Goal: Task Accomplishment & Management: Complete application form

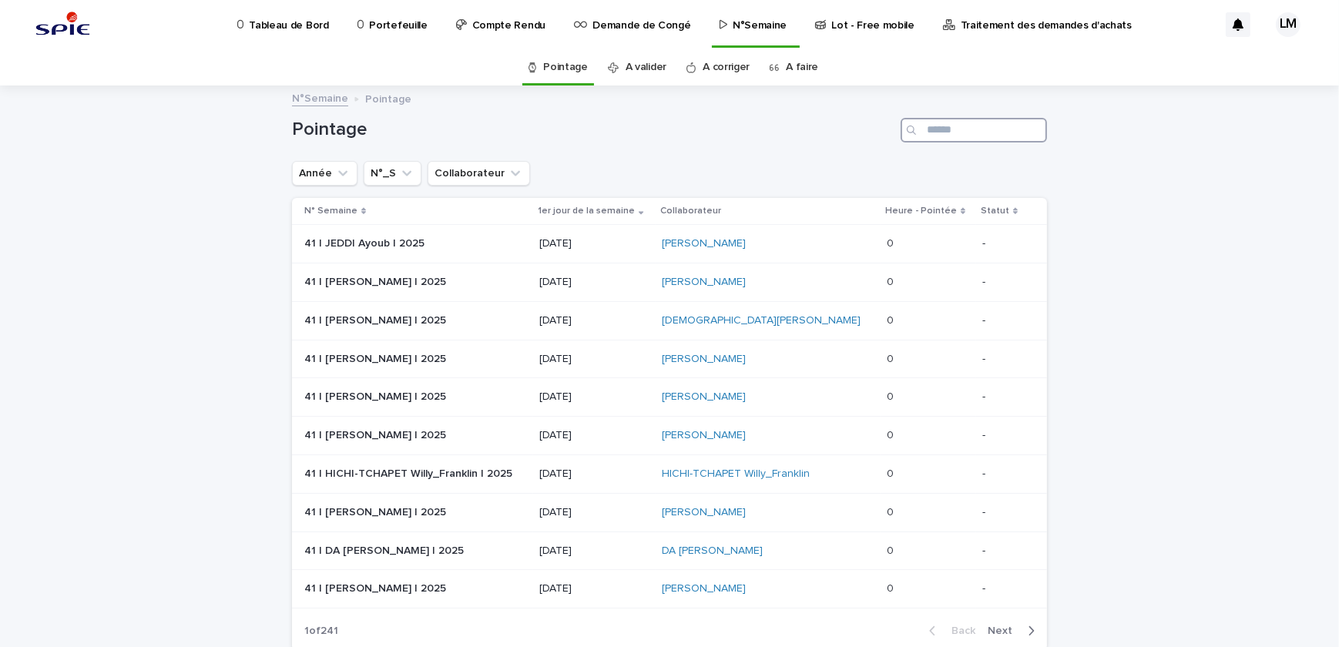
click at [946, 130] on input "Search" at bounding box center [973, 130] width 146 height 25
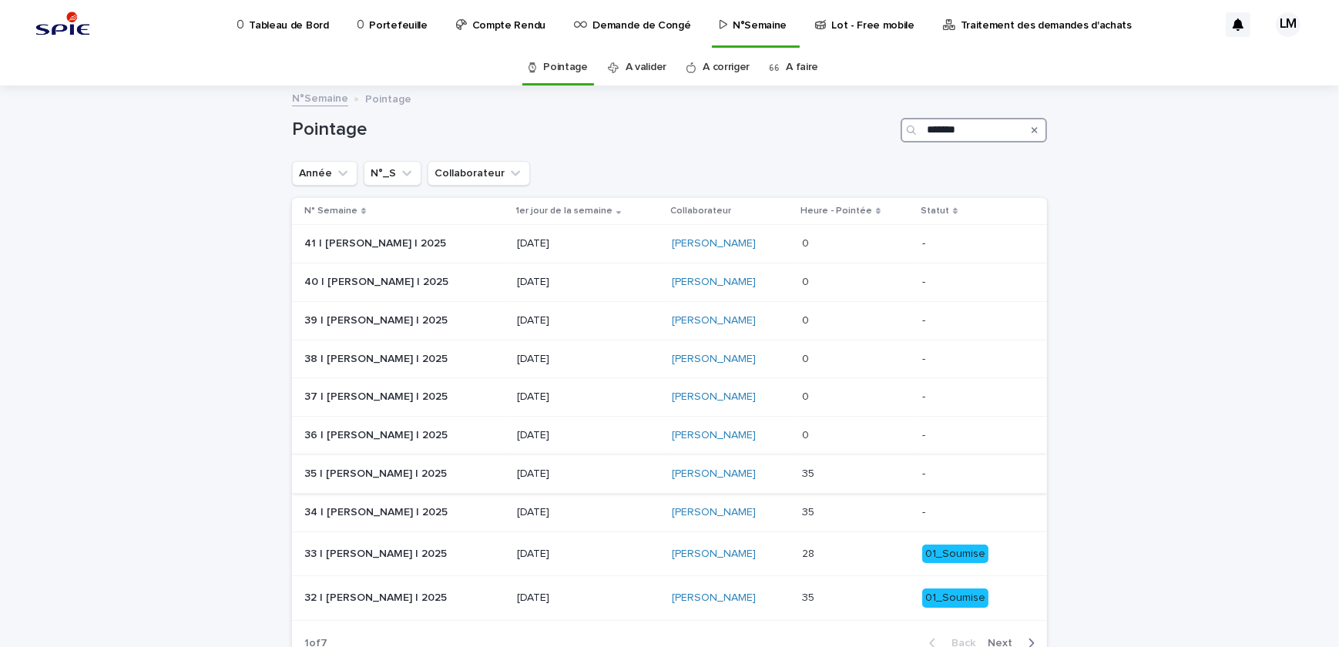
scroll to position [103, 0]
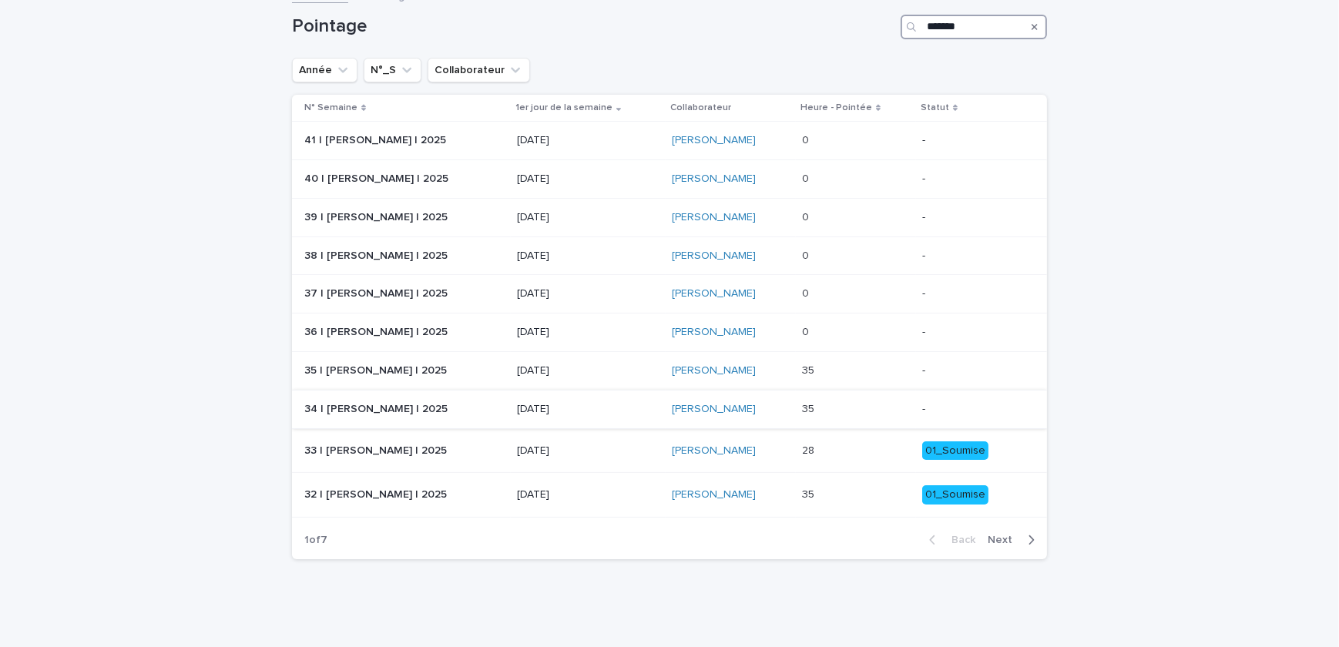
type input "*******"
click at [850, 397] on div "35 35" at bounding box center [856, 409] width 109 height 25
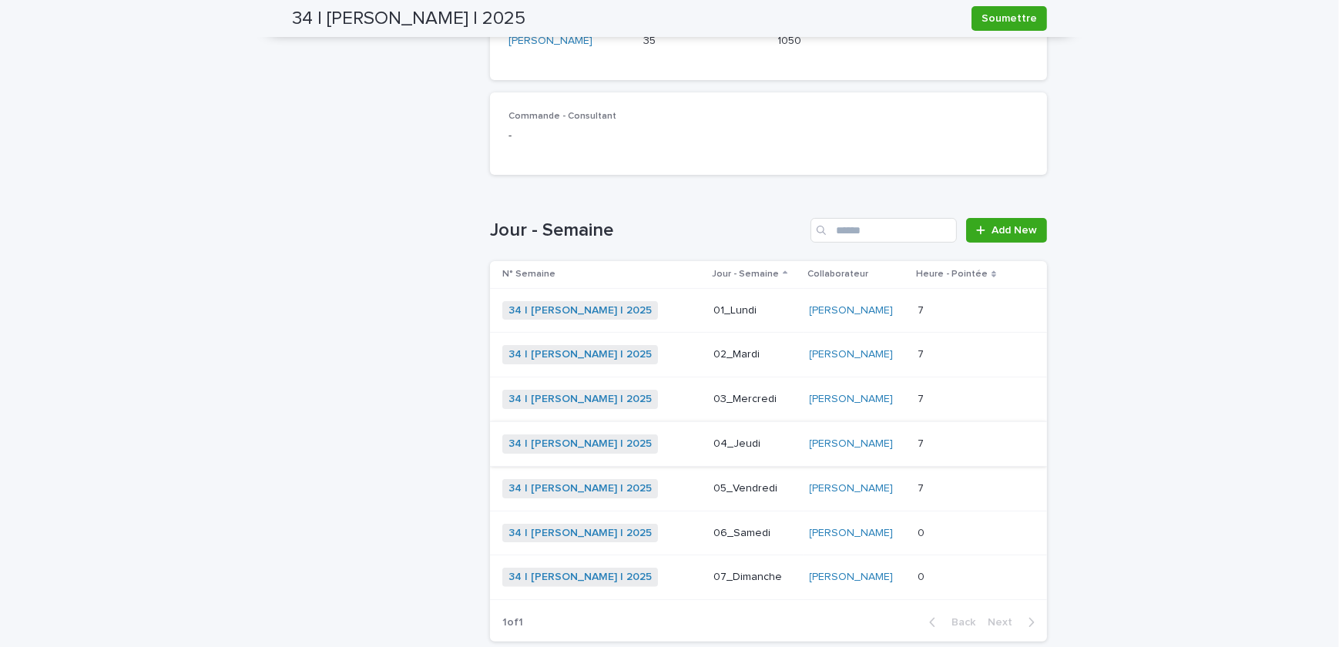
scroll to position [420, 0]
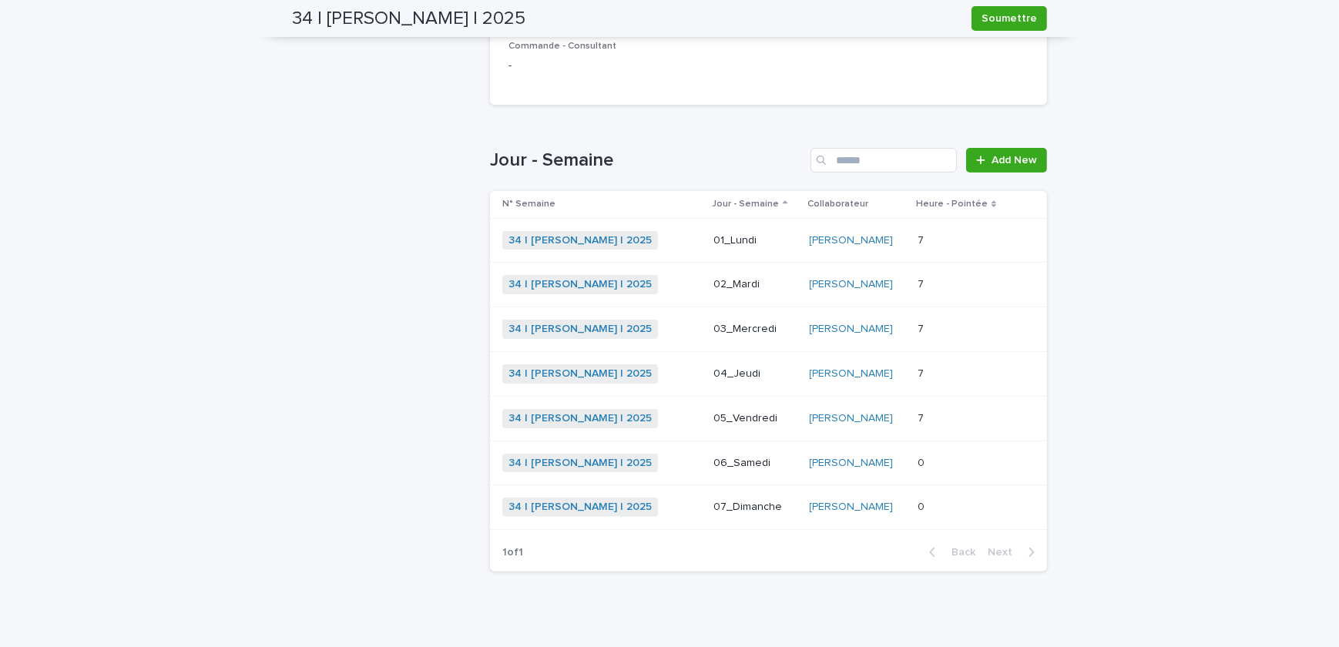
click at [936, 414] on p at bounding box center [961, 418] width 89 height 13
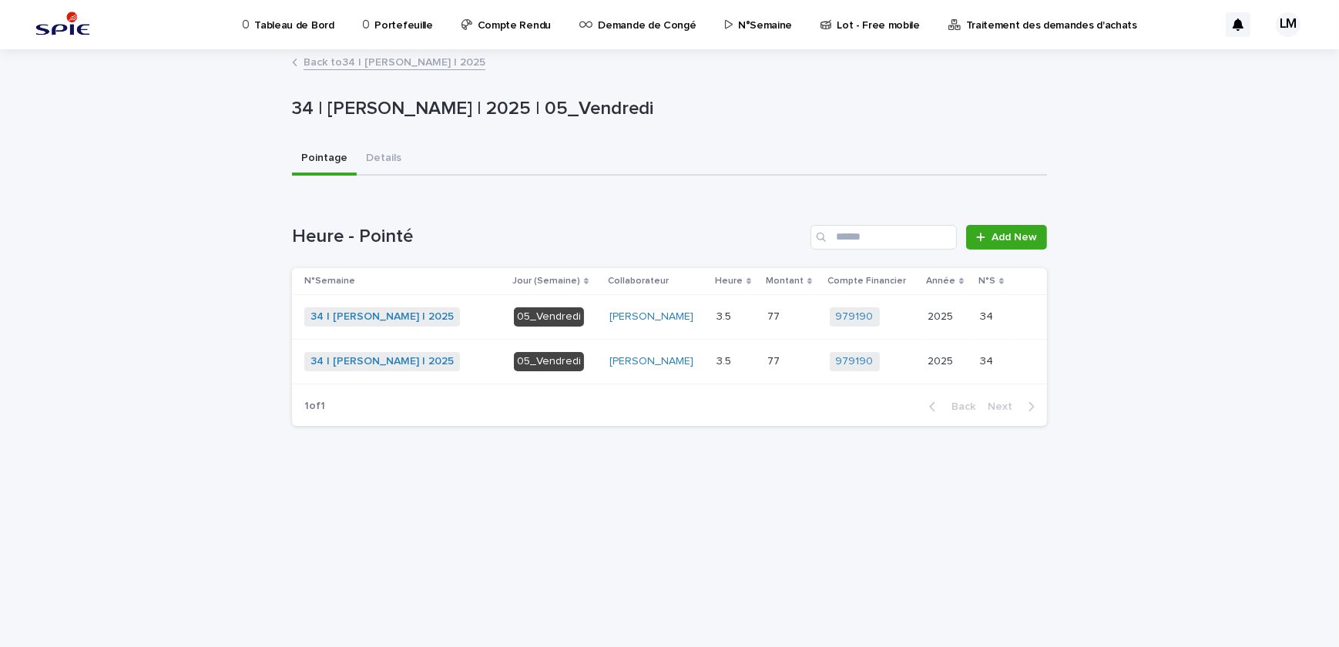
click at [800, 319] on p at bounding box center [792, 316] width 50 height 13
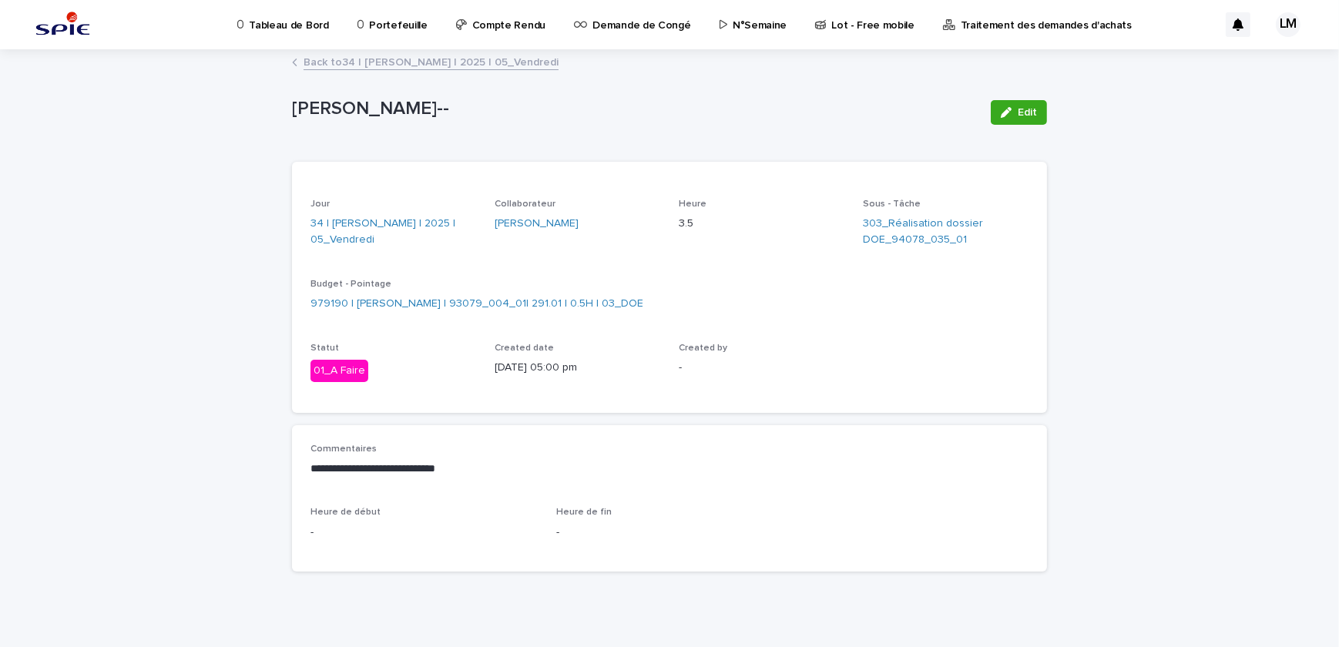
scroll to position [13, 0]
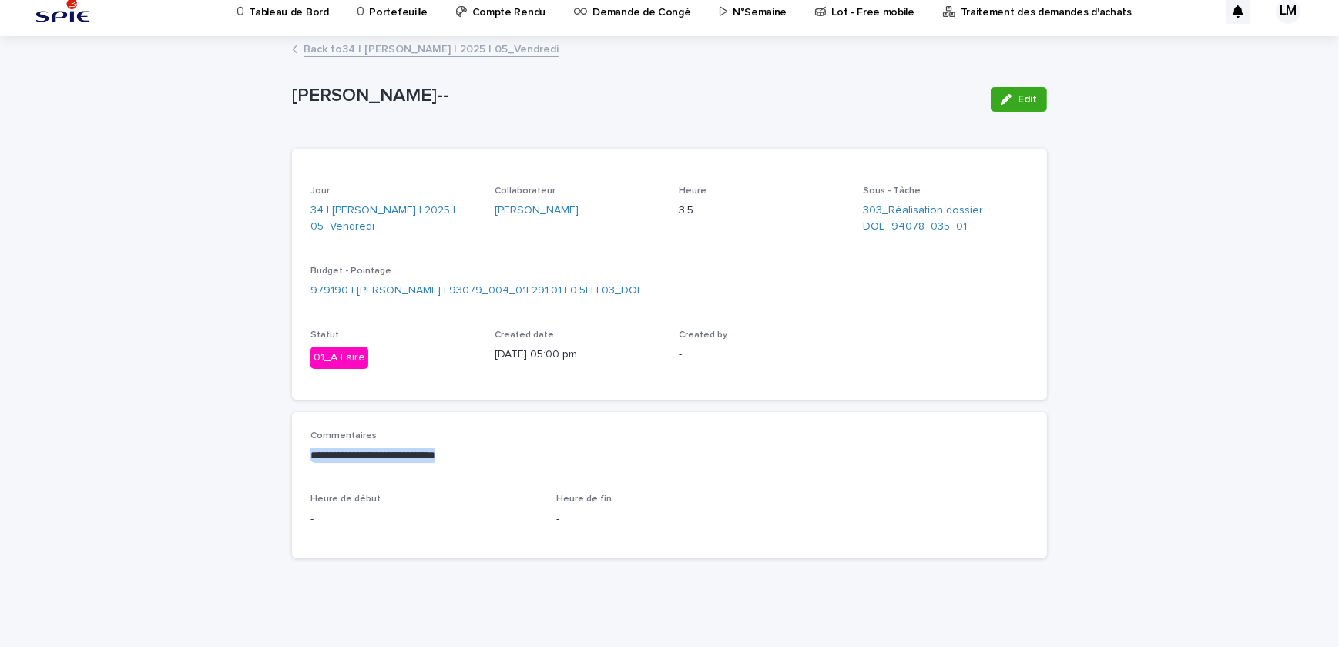
drag, startPoint x: 478, startPoint y: 451, endPoint x: 277, endPoint y: 448, distance: 201.1
click at [277, 448] on div "**********" at bounding box center [669, 343] width 1339 height 610
drag, startPoint x: 277, startPoint y: 448, endPoint x: 153, endPoint y: 441, distance: 124.2
click at [153, 441] on div "**********" at bounding box center [669, 343] width 1339 height 610
click at [363, 56] on div "Back to 34 | LELAIDIER Malorie | 2025 | 05_Vendredi" at bounding box center [669, 50] width 770 height 22
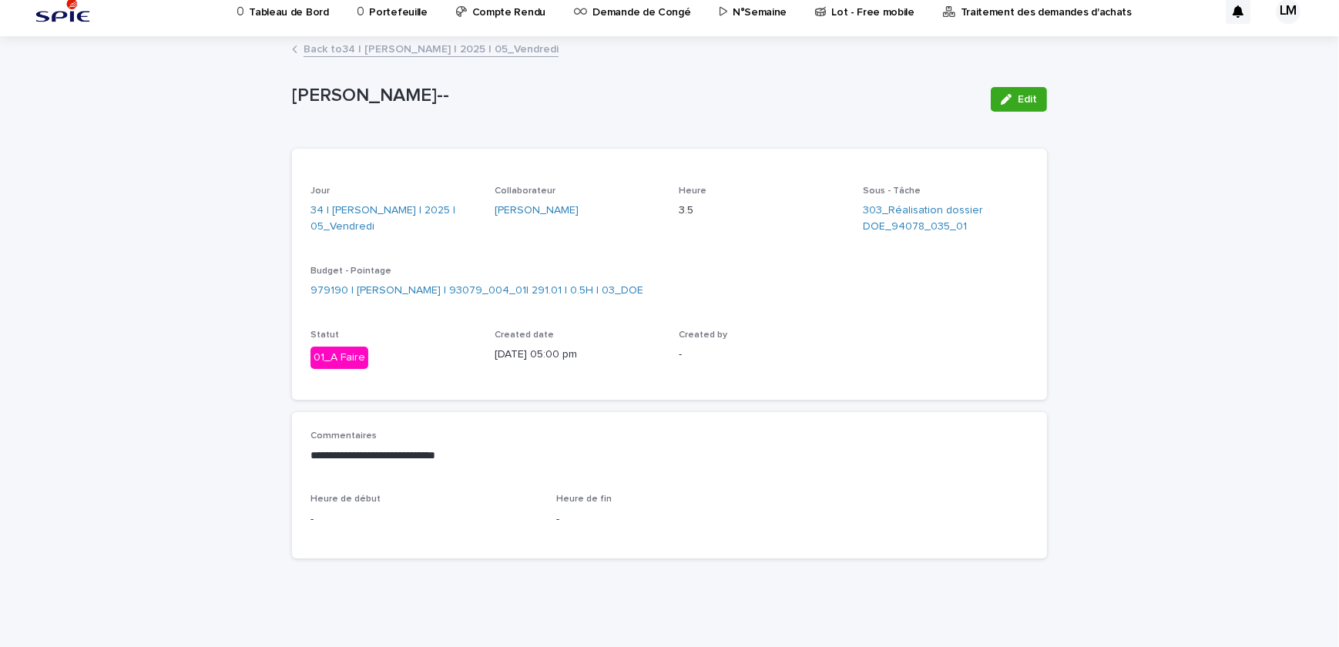
click at [393, 45] on link "Back to 34 | LELAIDIER Malorie | 2025 | 05_Vendredi" at bounding box center [430, 48] width 255 height 18
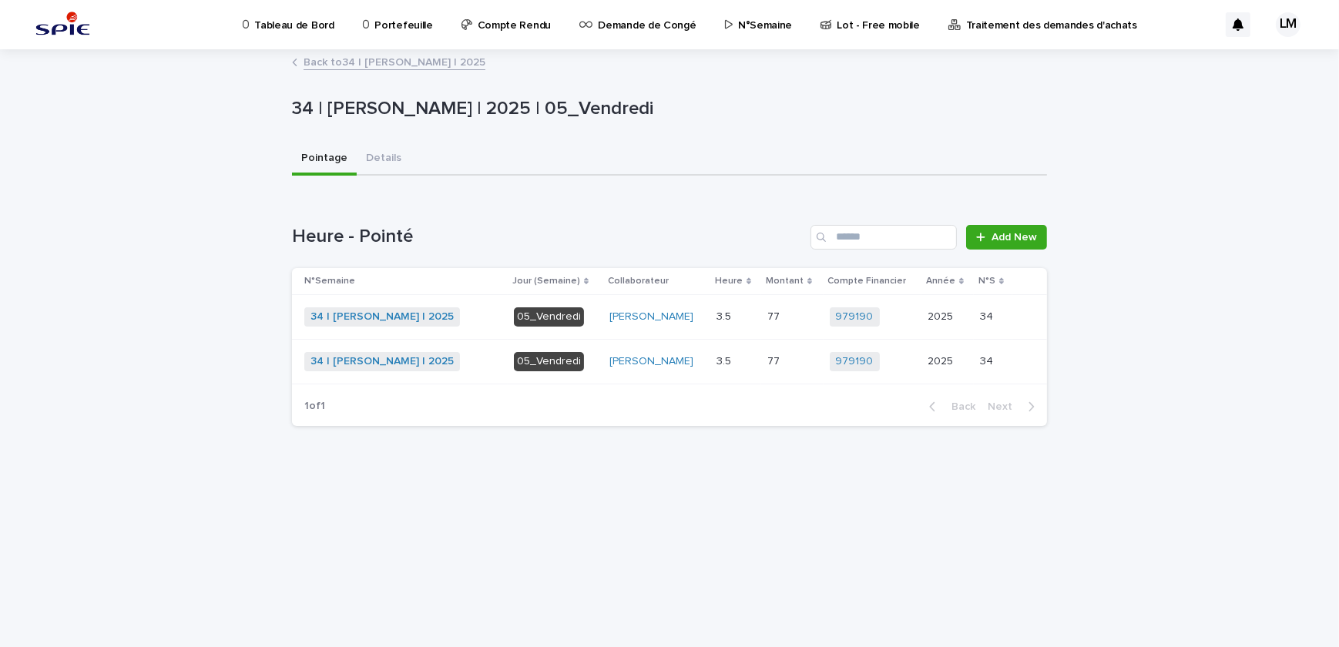
click at [484, 366] on div "34 | LELAIDIER Malorie | 2025 + 0" at bounding box center [402, 361] width 197 height 19
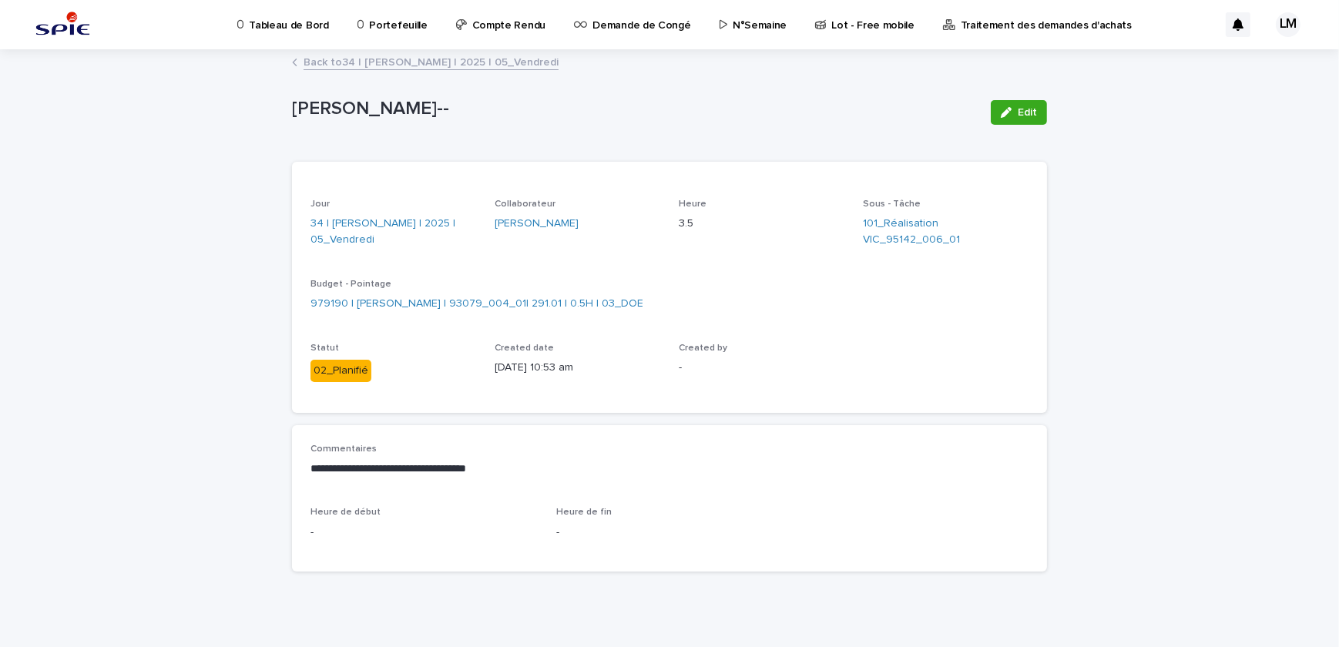
click at [384, 58] on link "Back to 34 | LELAIDIER Malorie | 2025 | 05_Vendredi" at bounding box center [430, 61] width 255 height 18
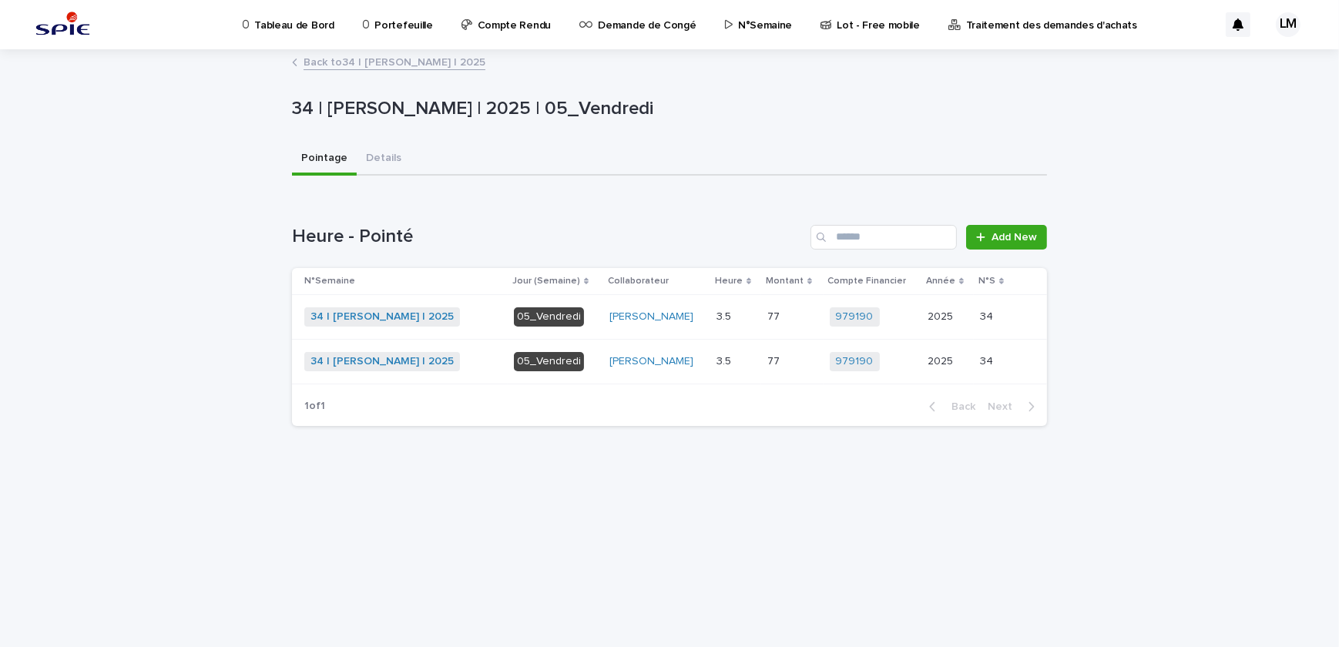
click at [354, 59] on link "Back to 34 | LELAIDIER Malorie | 2025" at bounding box center [394, 61] width 182 height 18
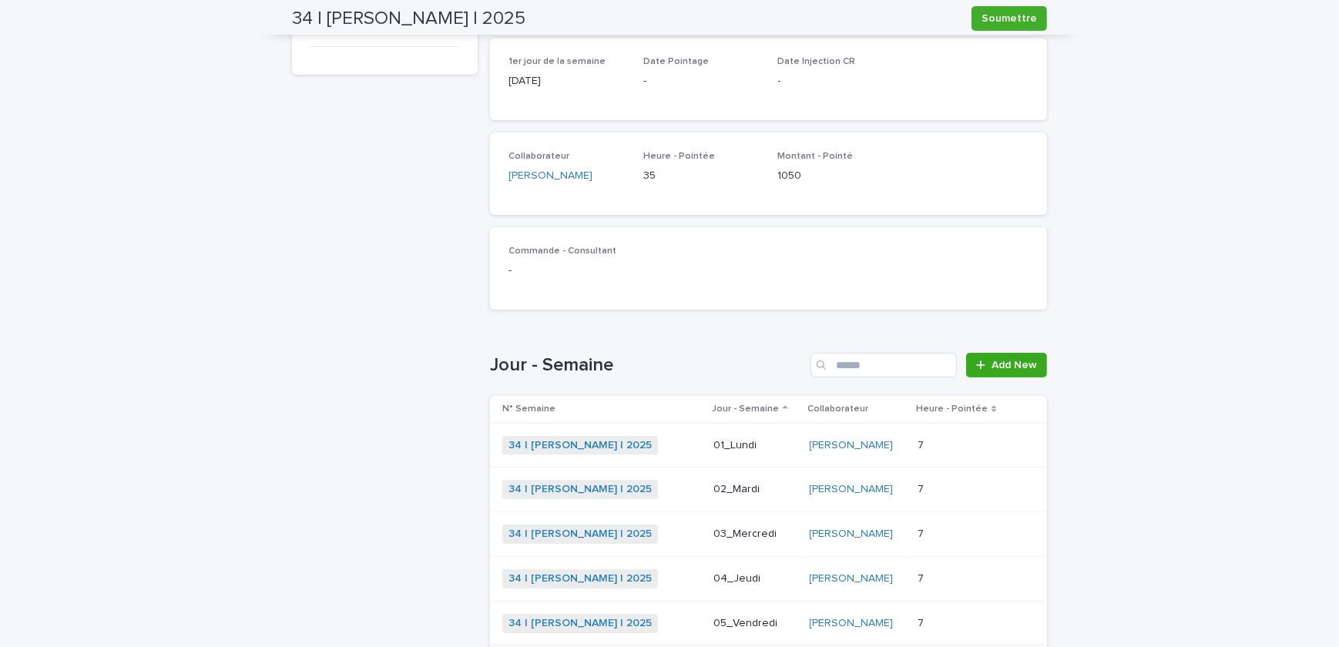
scroll to position [432, 0]
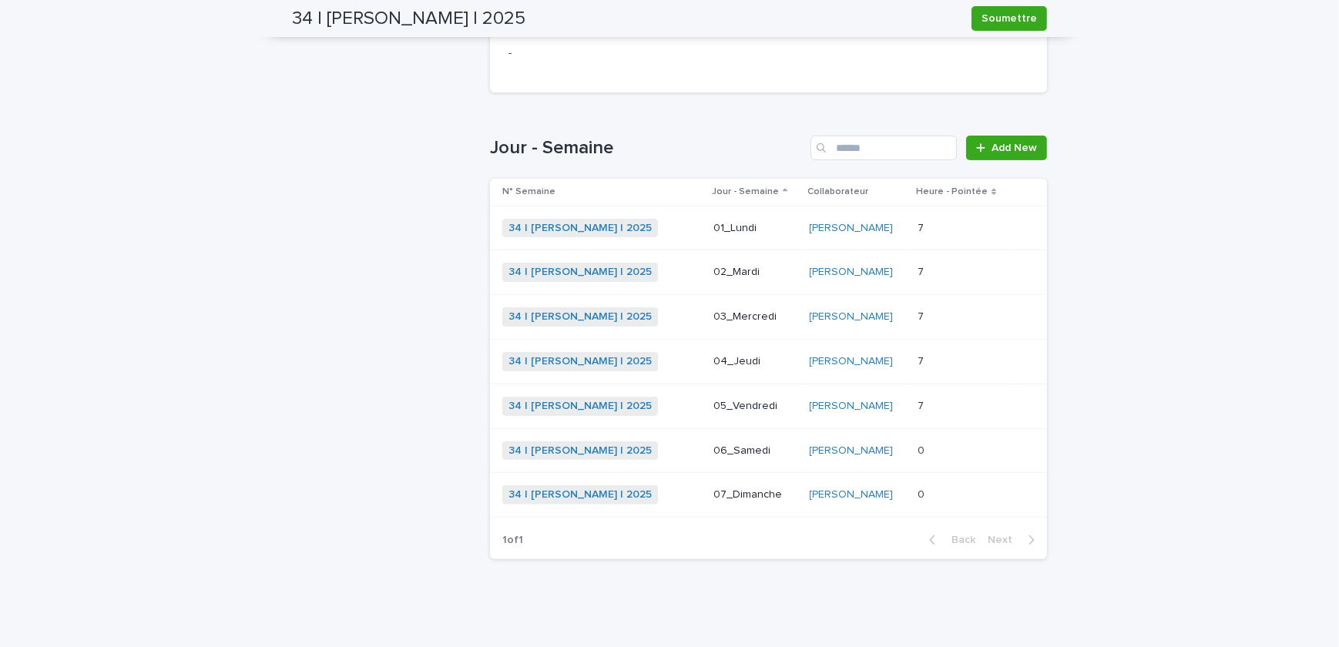
click at [931, 356] on p at bounding box center [961, 361] width 89 height 13
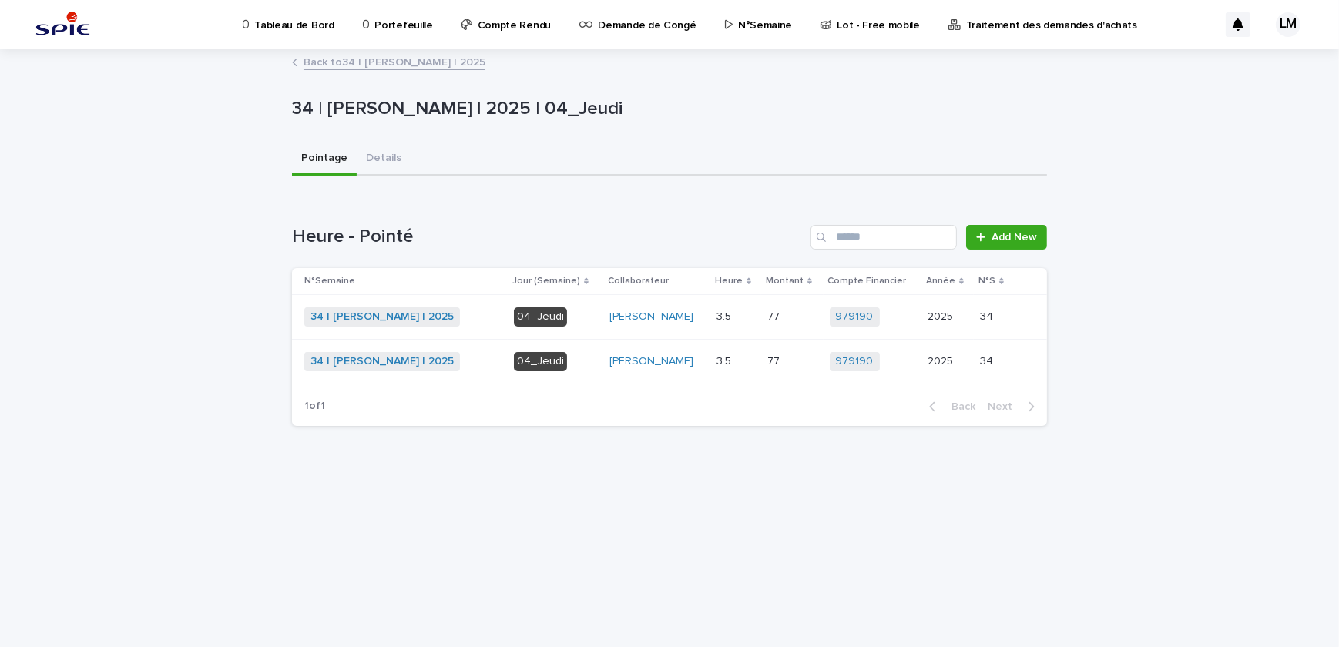
click at [796, 315] on p at bounding box center [792, 316] width 50 height 13
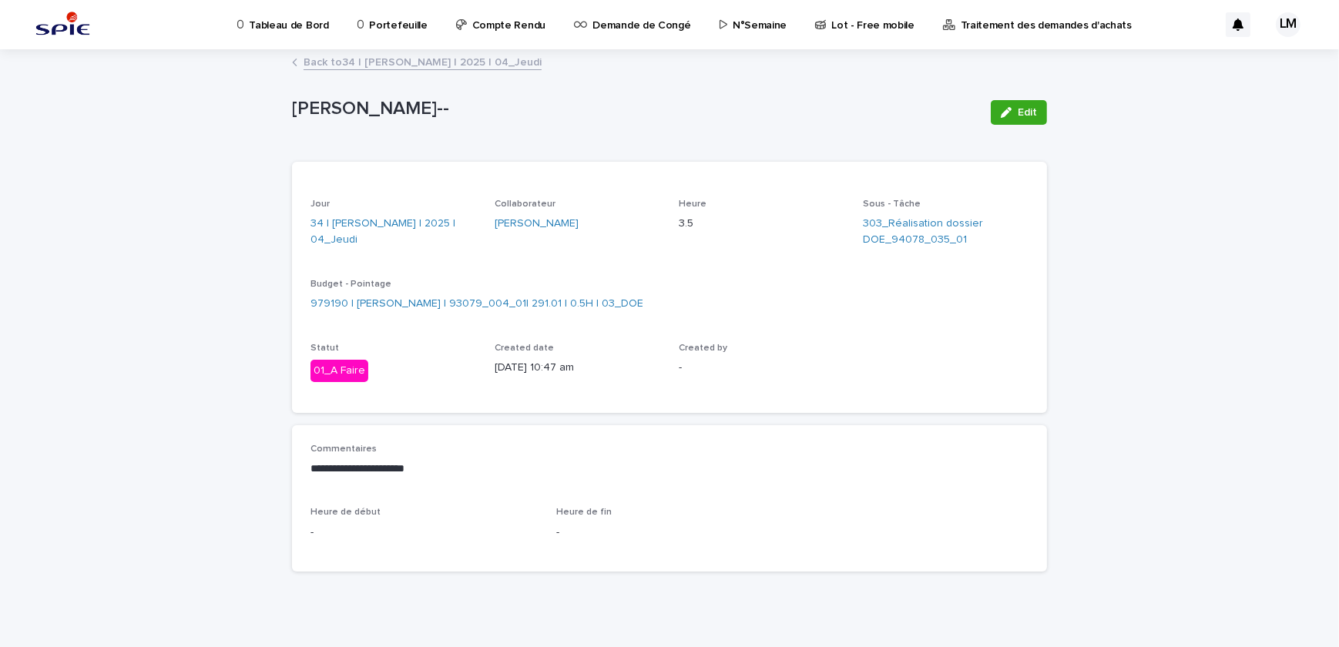
click at [400, 54] on link "Back to 34 | LELAIDIER Malorie | 2025 | 04_Jeudi" at bounding box center [422, 61] width 238 height 18
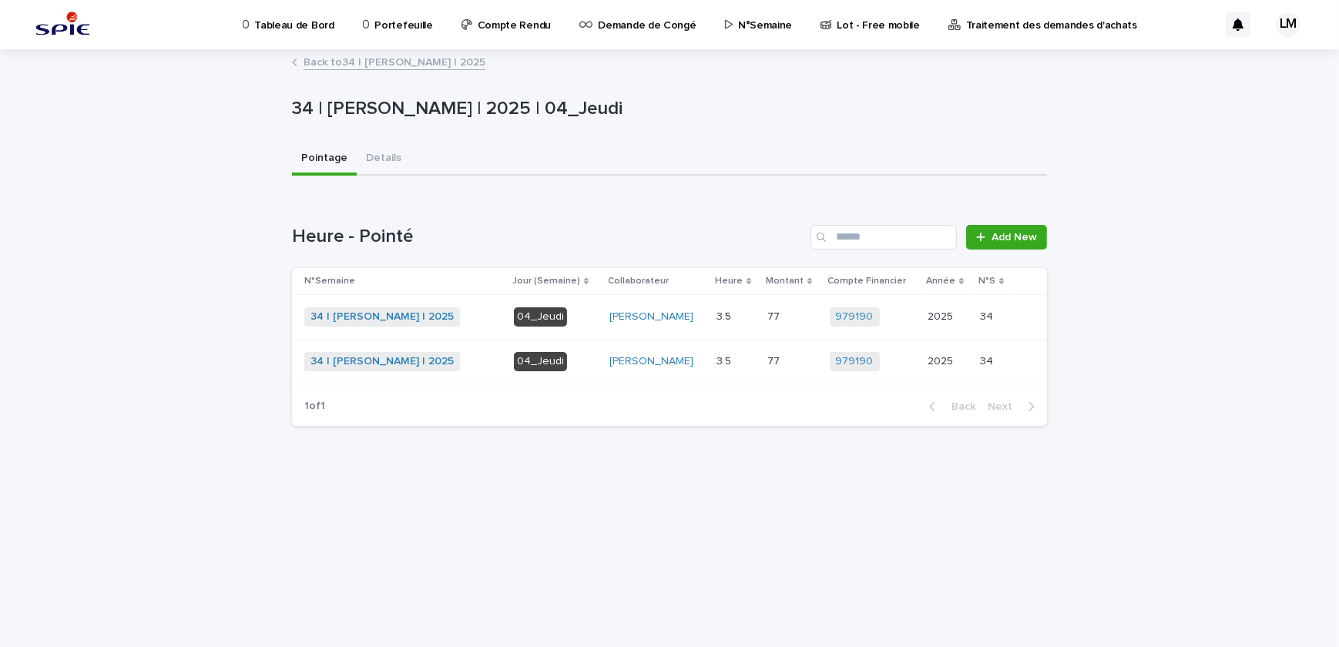
click at [704, 364] on div "[PERSON_NAME]" at bounding box center [656, 361] width 95 height 13
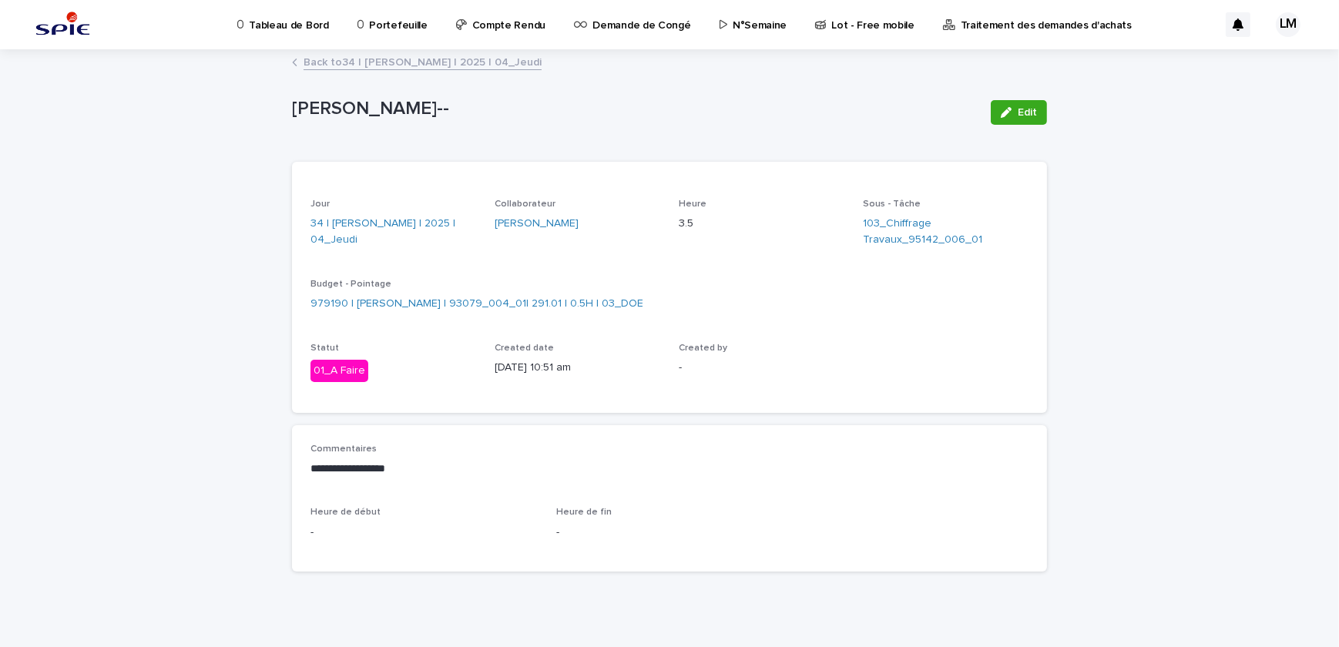
click at [407, 66] on link "Back to 34 | LELAIDIER Malorie | 2025 | 04_Jeudi" at bounding box center [422, 61] width 238 height 18
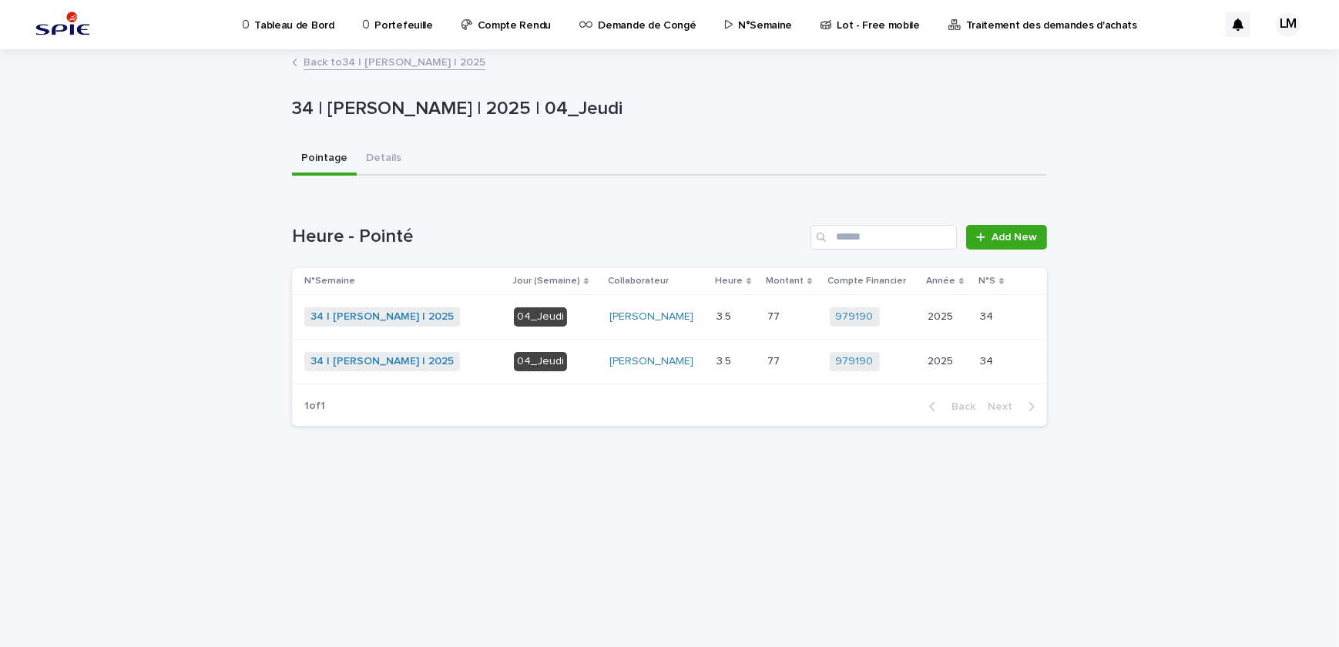
click at [773, 357] on td "77 77" at bounding box center [792, 361] width 62 height 45
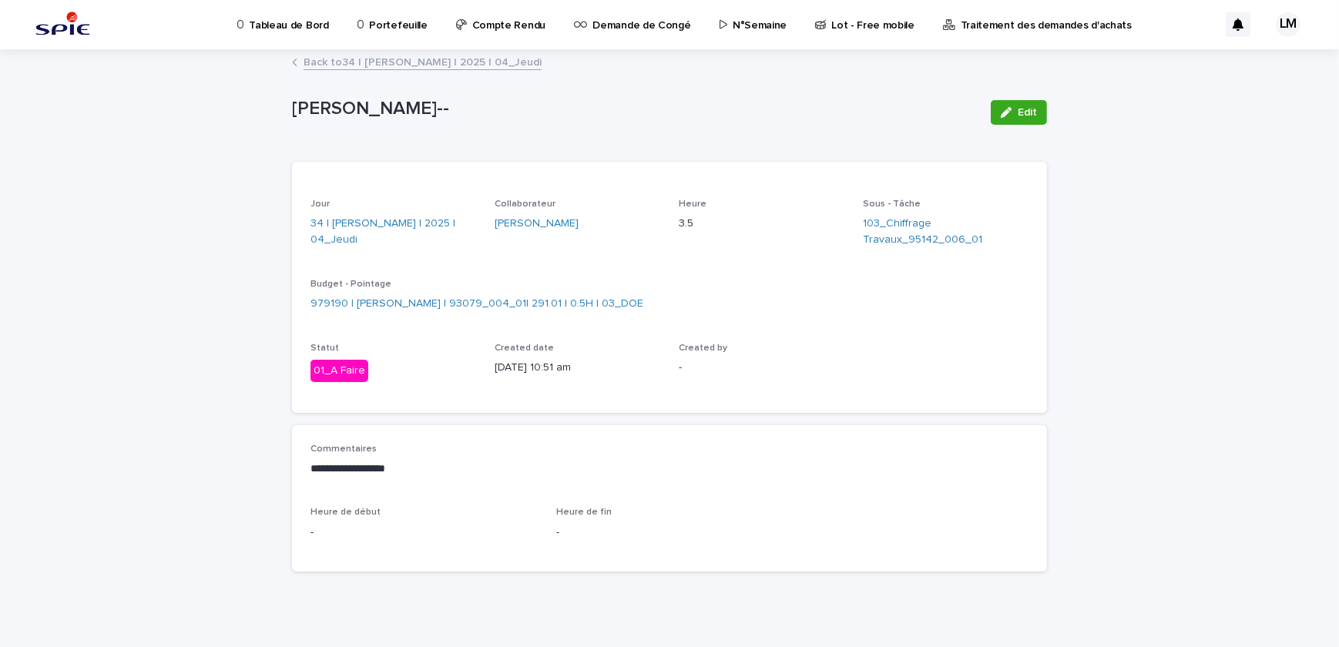
click at [384, 56] on link "Back to 34 | LELAIDIER Malorie | 2025 | 04_Jeudi" at bounding box center [422, 61] width 238 height 18
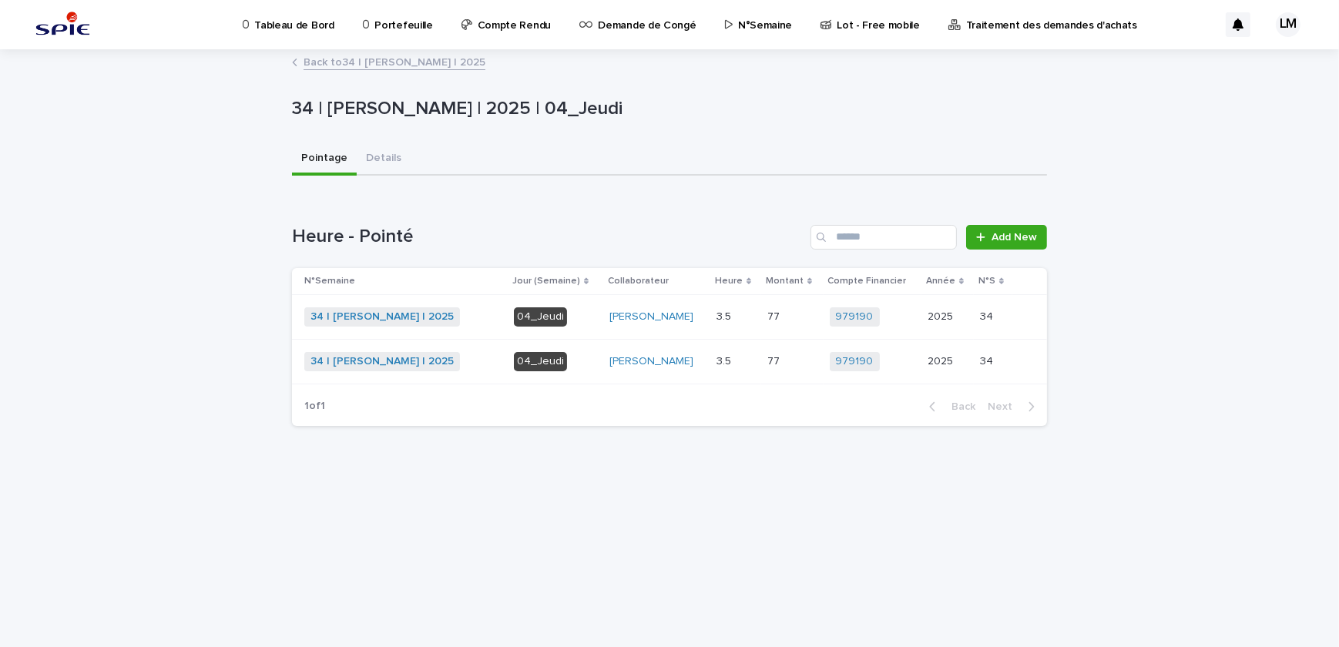
click at [384, 59] on link "Back to 34 | LELAIDIER Malorie | 2025" at bounding box center [394, 61] width 182 height 18
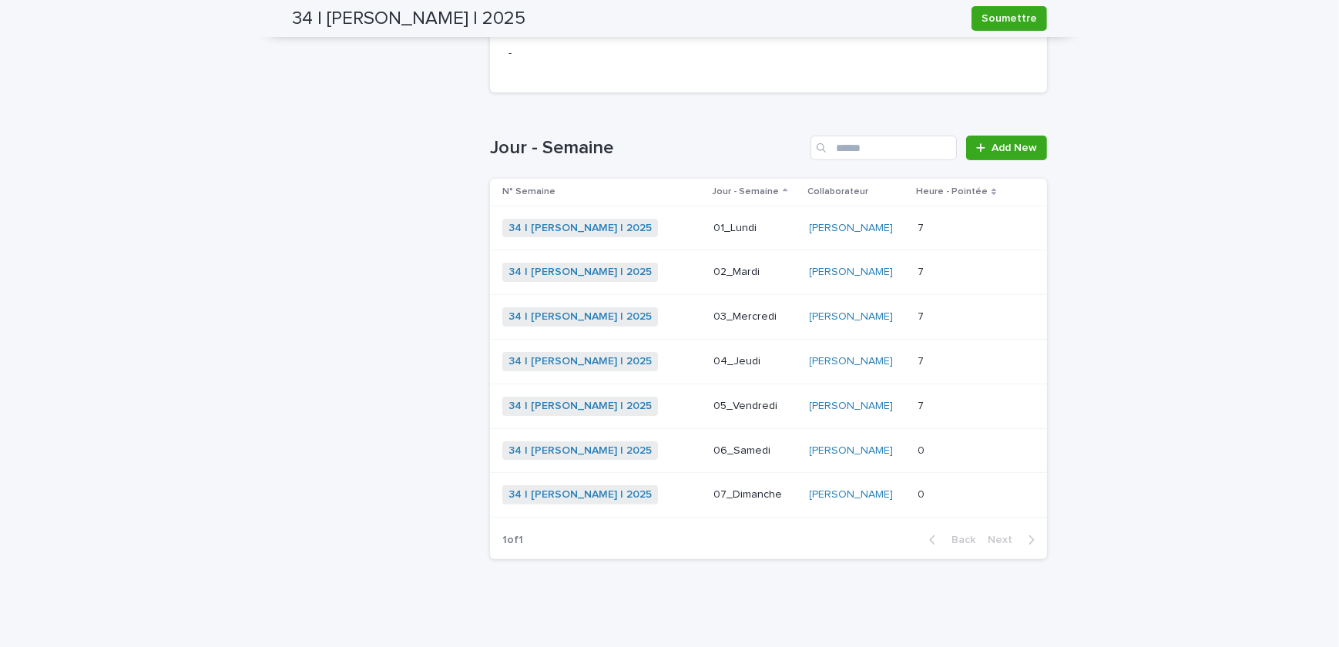
scroll to position [12, 0]
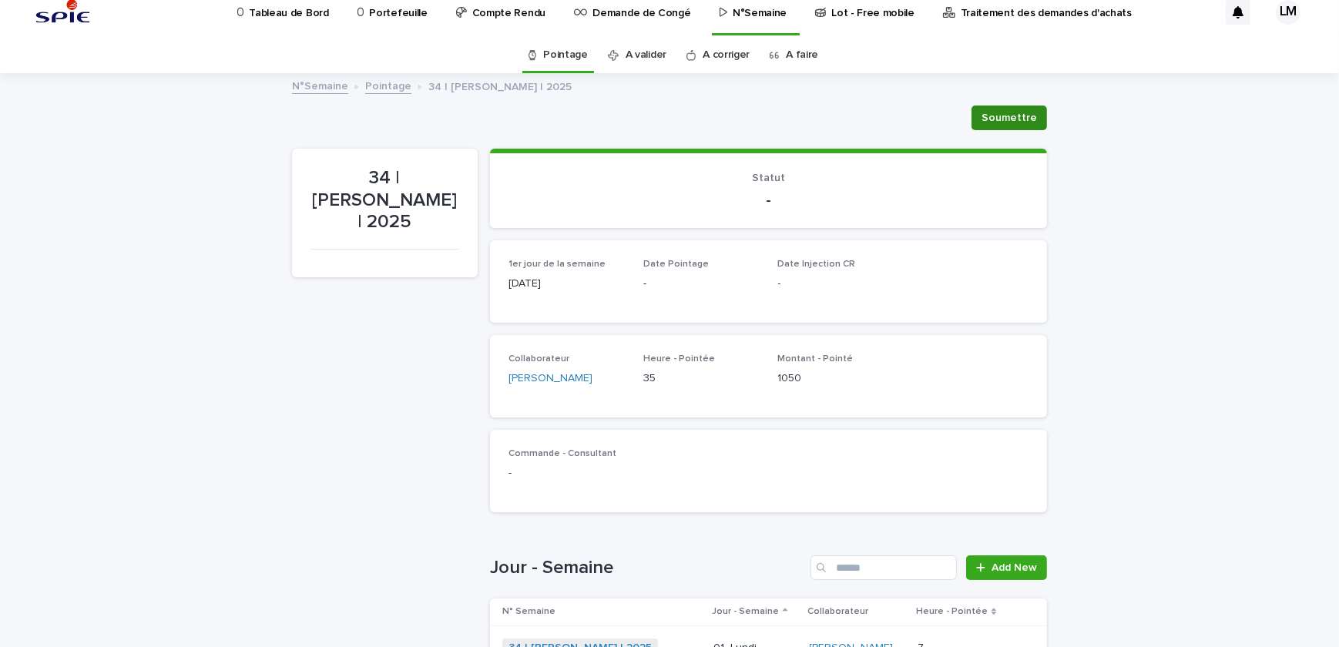
click at [980, 126] on button "Soumettre" at bounding box center [1008, 118] width 75 height 25
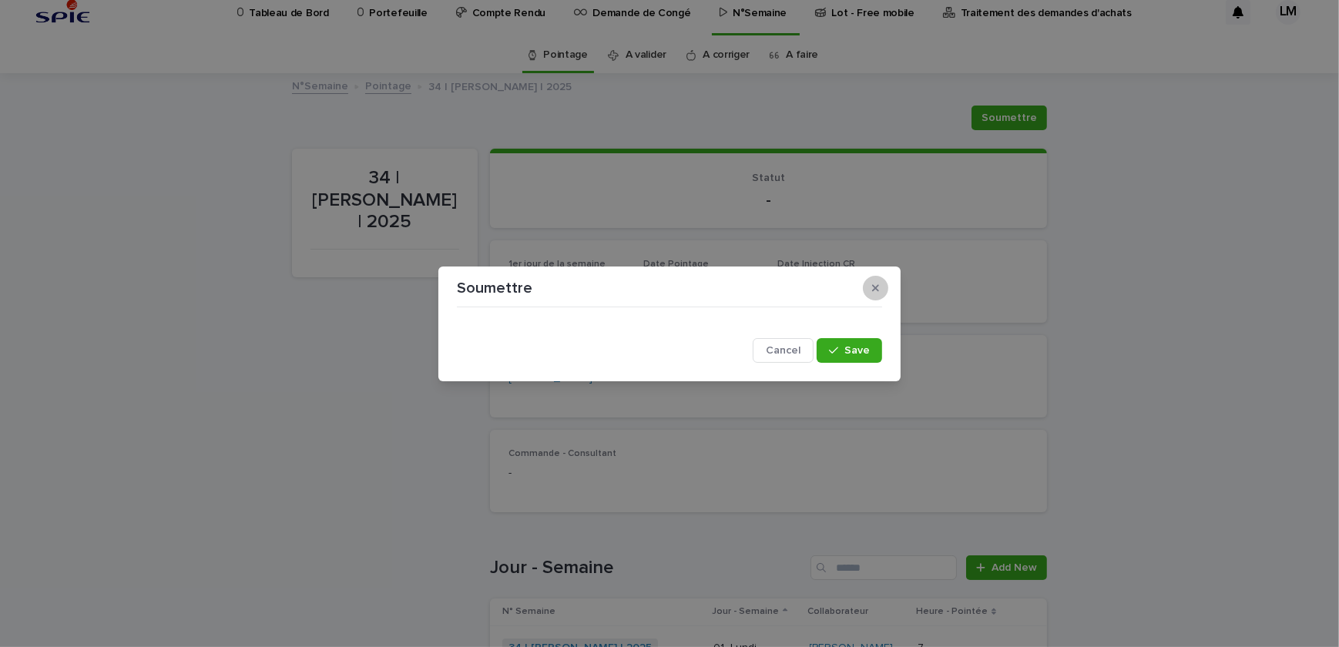
click at [881, 295] on button "button" at bounding box center [875, 288] width 25 height 25
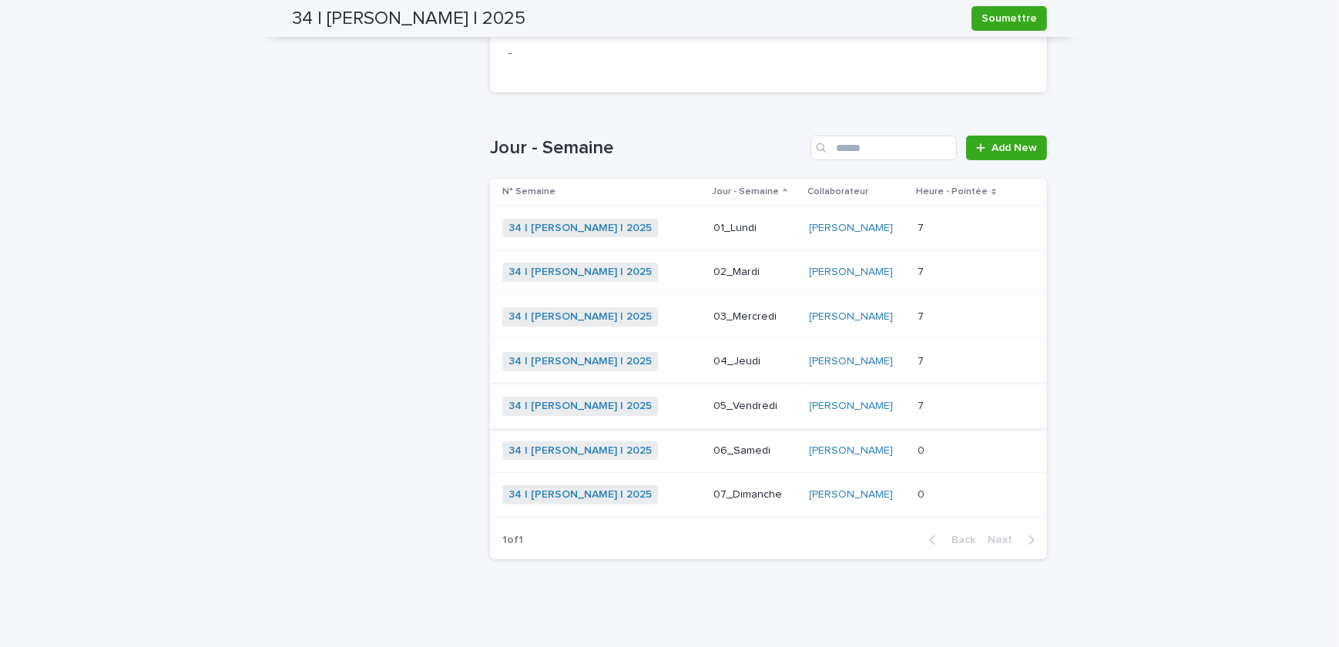
scroll to position [82, 0]
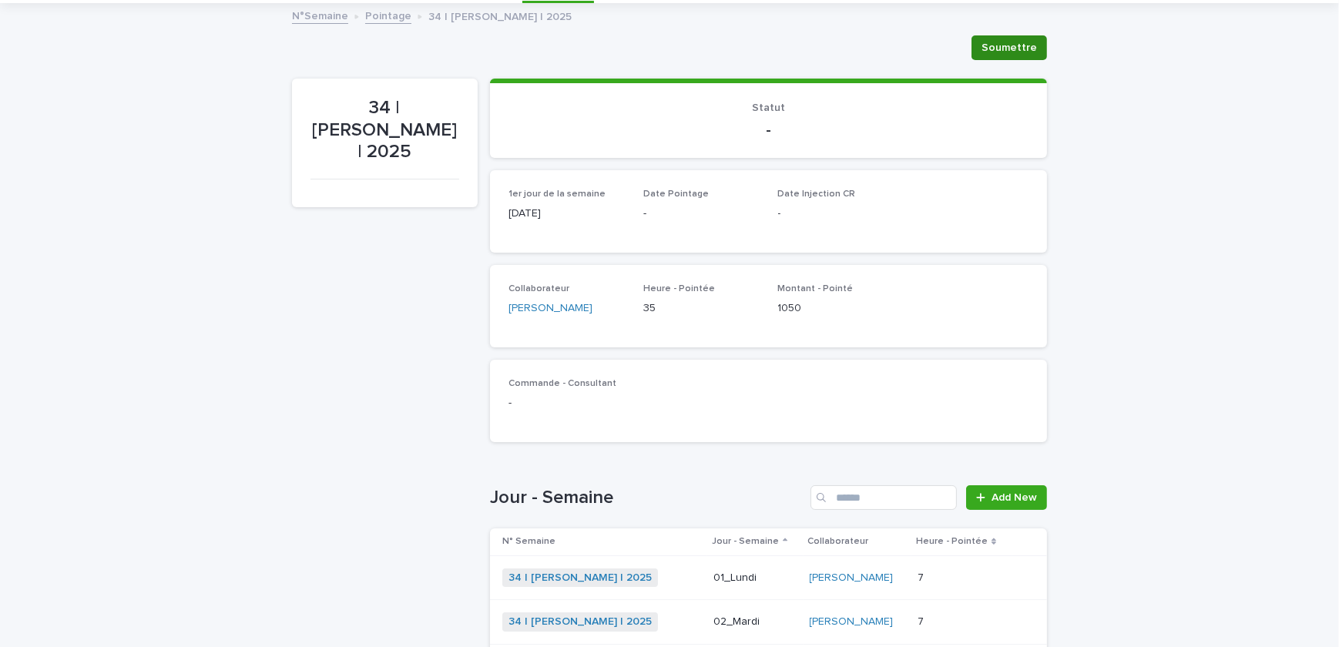
click at [985, 48] on span "Soumettre" at bounding box center [1008, 47] width 55 height 15
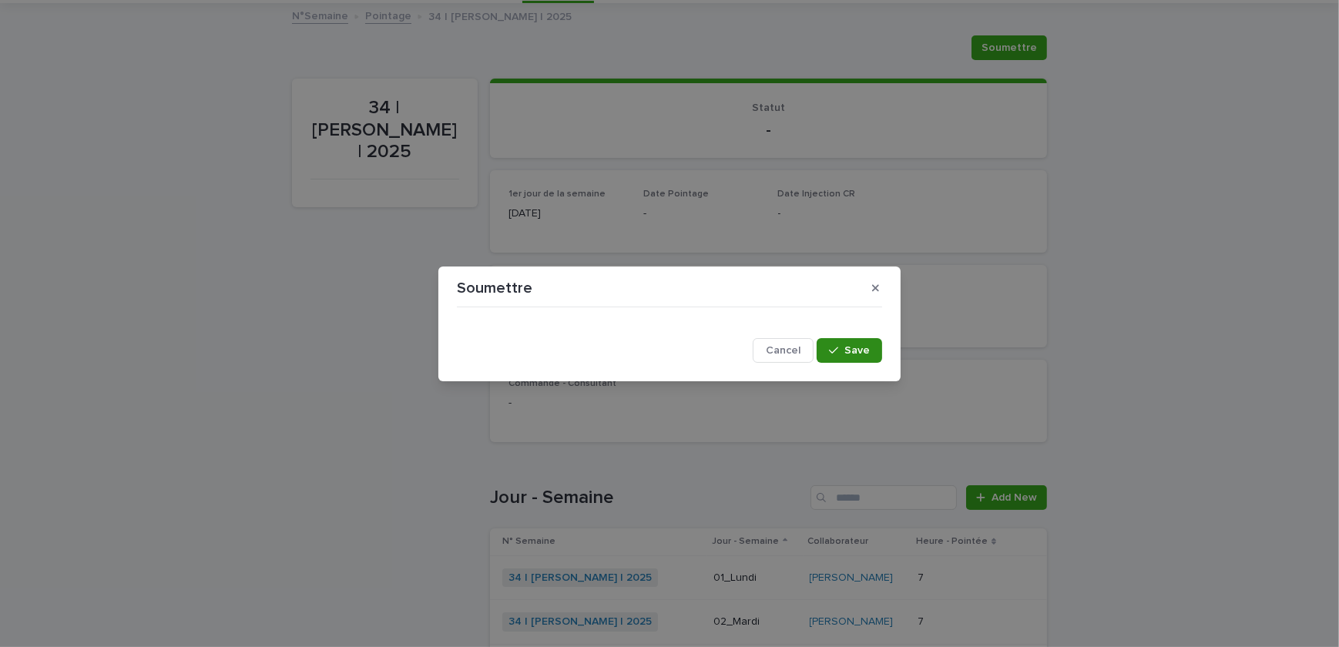
click at [840, 355] on button "Save" at bounding box center [848, 350] width 65 height 25
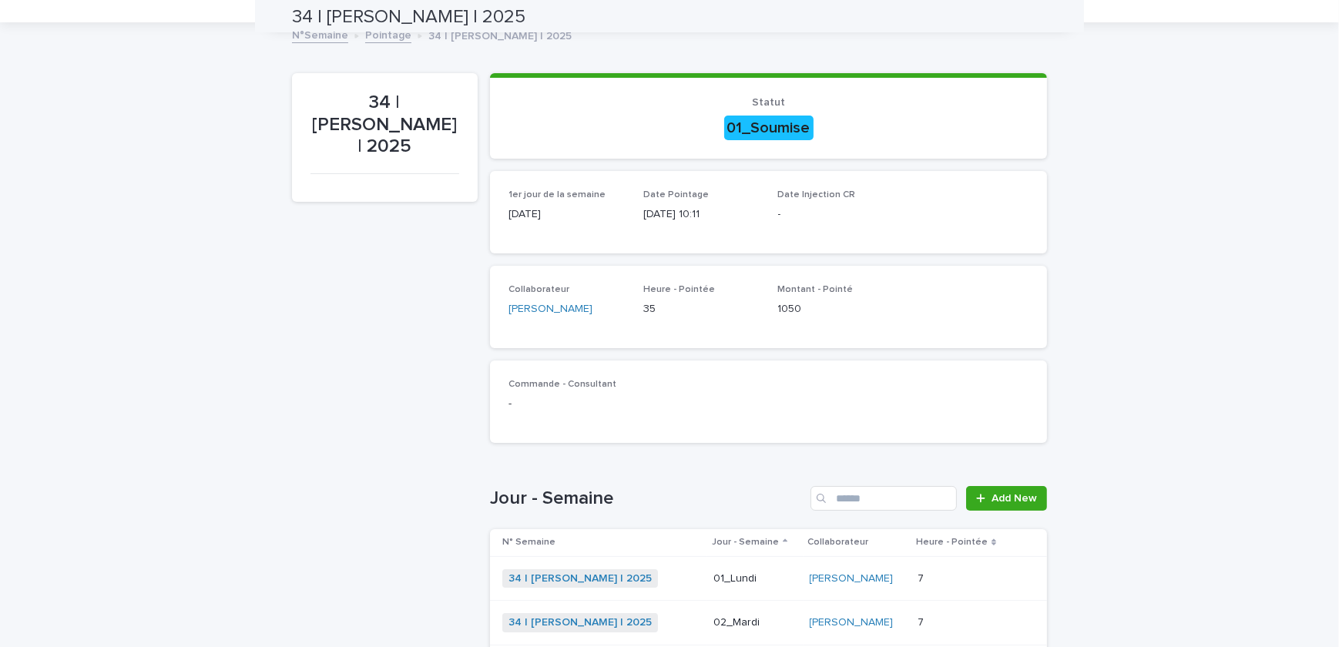
scroll to position [0, 0]
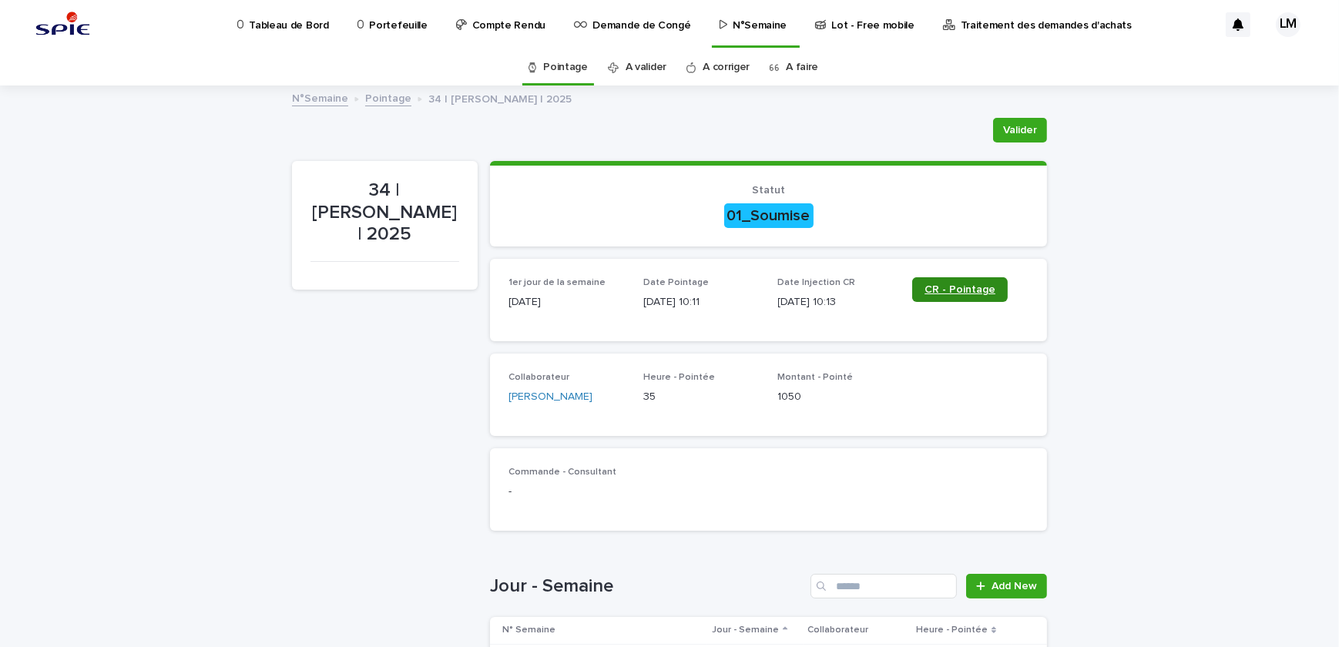
click at [965, 290] on span "CR - Pointage" at bounding box center [959, 289] width 71 height 11
click at [947, 287] on span "CR - Pointage" at bounding box center [959, 289] width 71 height 11
